Goal: Submit feedback/report problem

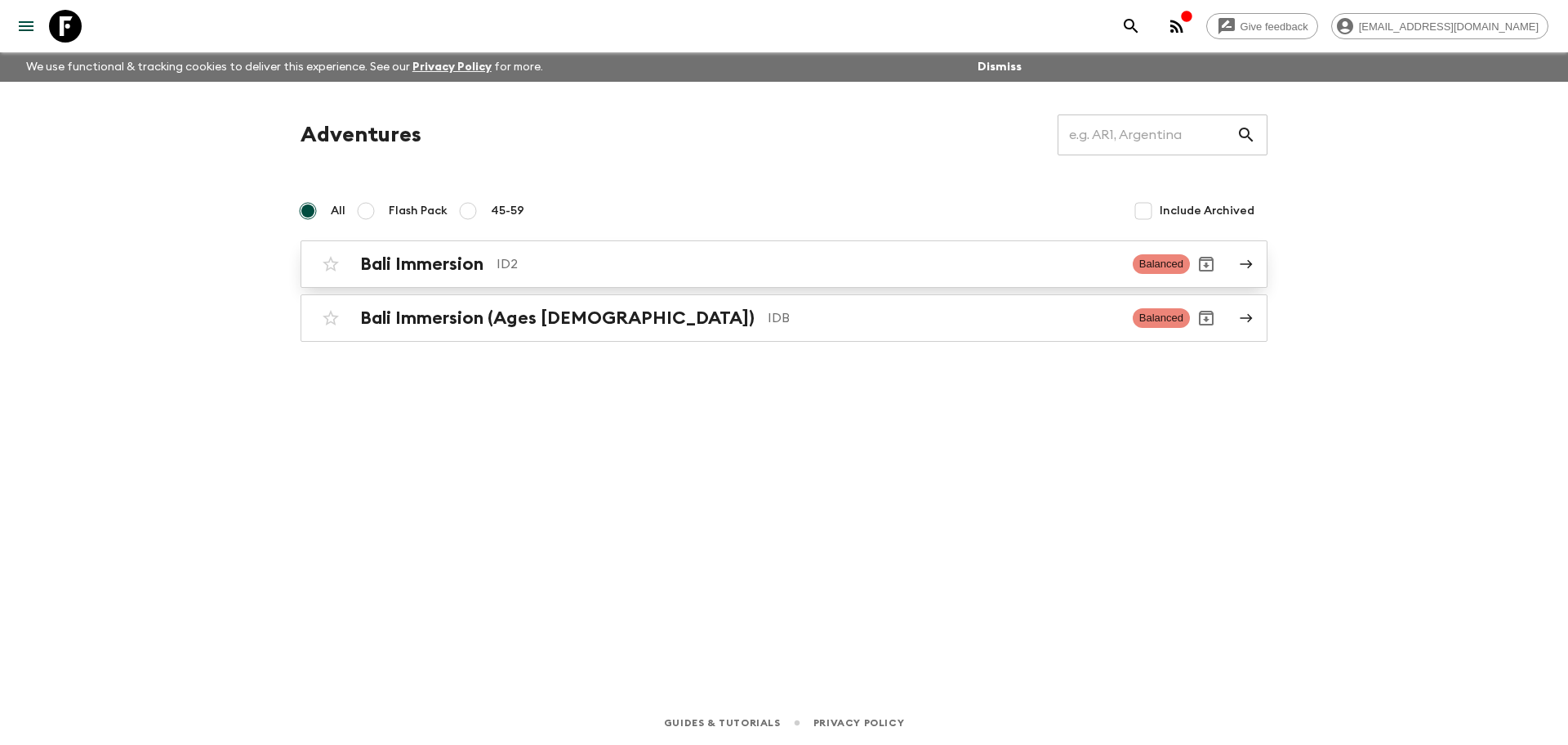
click at [495, 280] on link "Bali Immersion ID2 Balanced" at bounding box center [784, 264] width 967 height 47
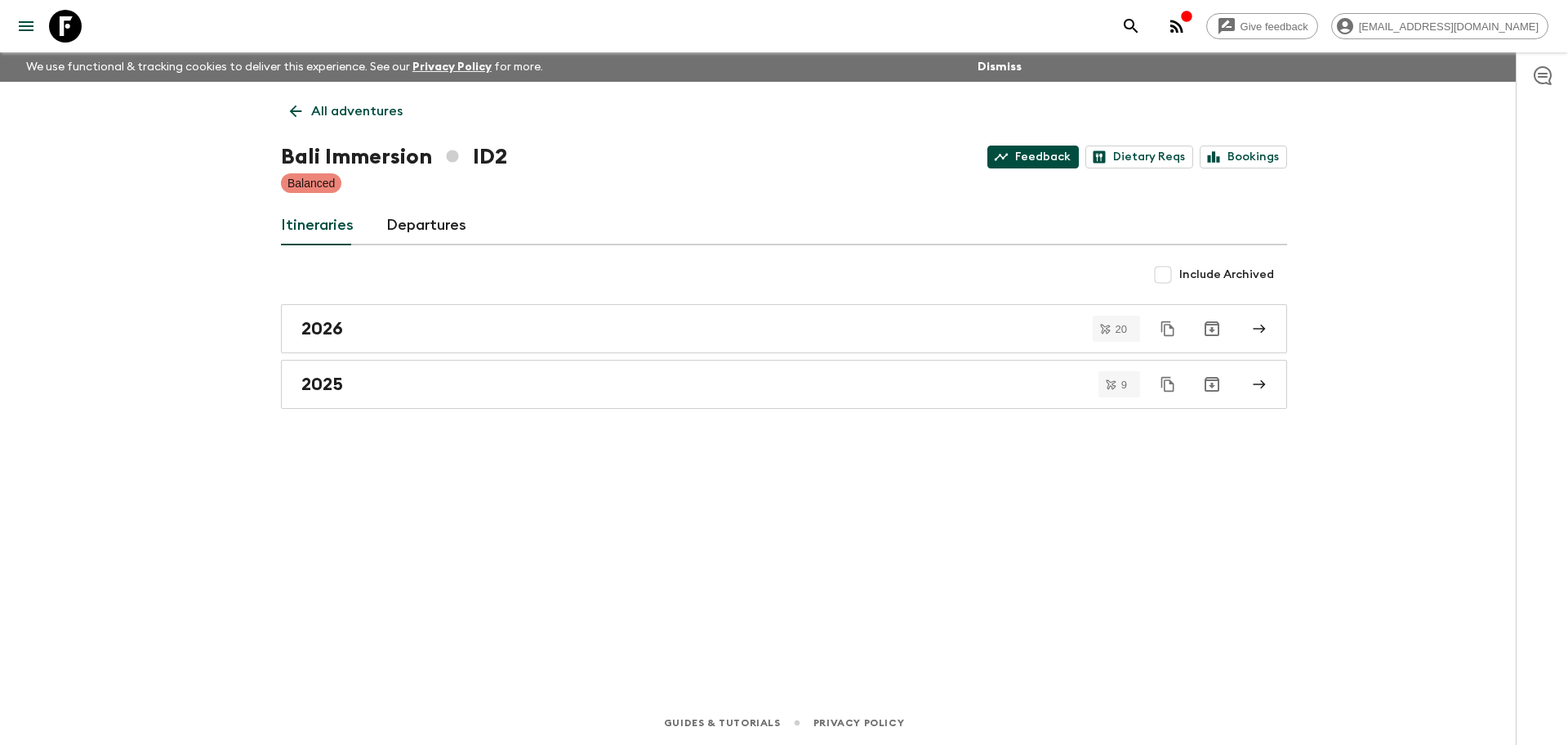
click at [1032, 154] on link "Feedback" at bounding box center [1033, 157] width 91 height 23
